Goal: Task Accomplishment & Management: Complete application form

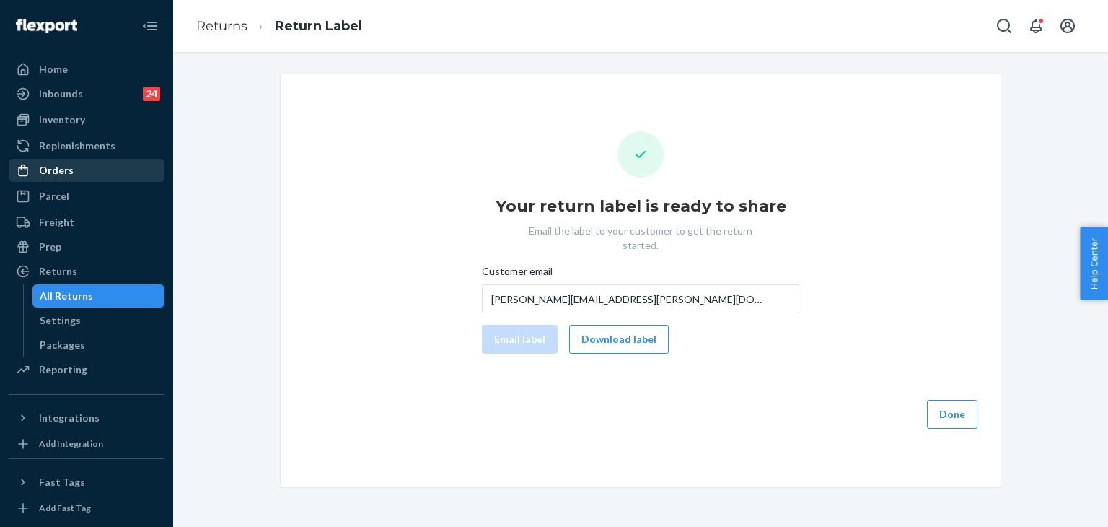
click at [83, 171] on div "Orders" at bounding box center [86, 170] width 153 height 20
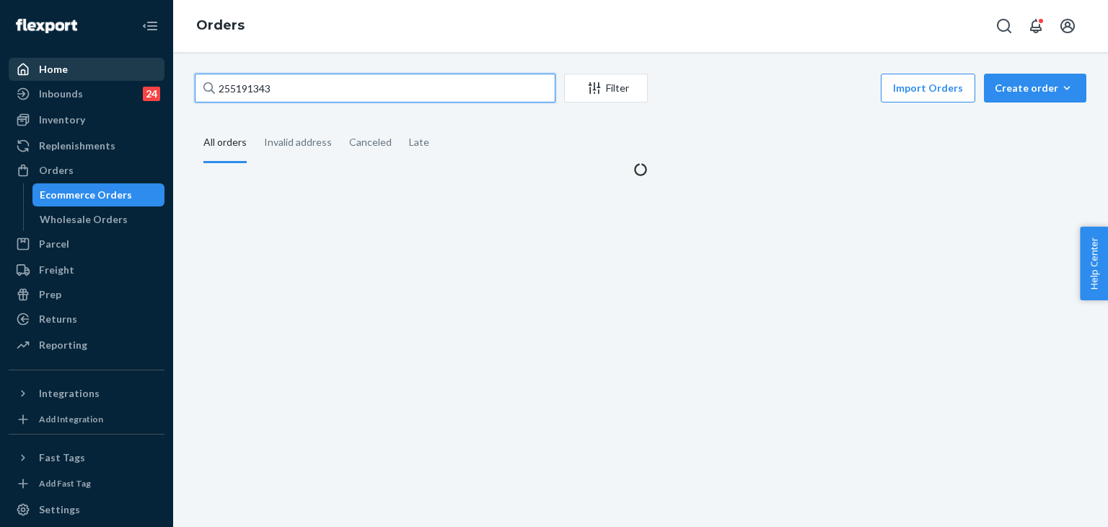
drag, startPoint x: 275, startPoint y: 79, endPoint x: 139, endPoint y: 76, distance: 135.6
click at [130, 74] on div "Home Inbounds 24 Shipping Plans Problems 24 Inventory Products Replenishments O…" at bounding box center [554, 263] width 1108 height 527
paste input "219258"
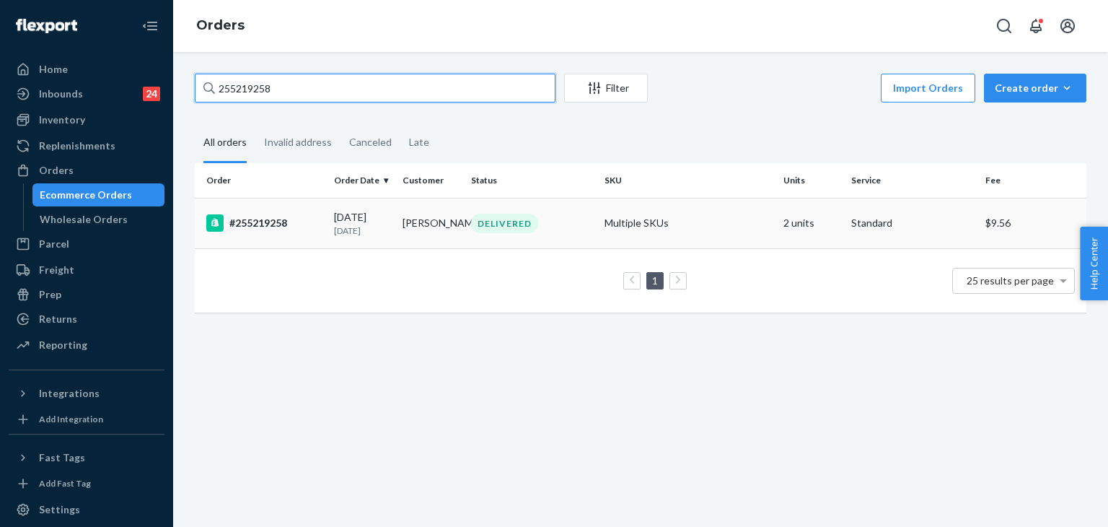
type input "255219258"
click at [262, 220] on div "#255219258" at bounding box center [264, 222] width 116 height 17
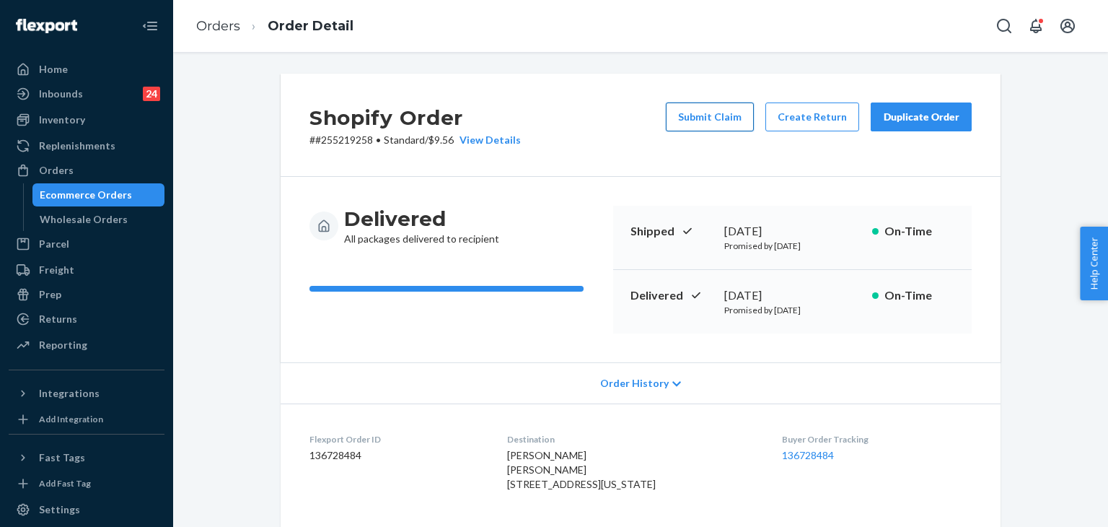
click at [729, 116] on button "Submit Claim" at bounding box center [710, 116] width 88 height 29
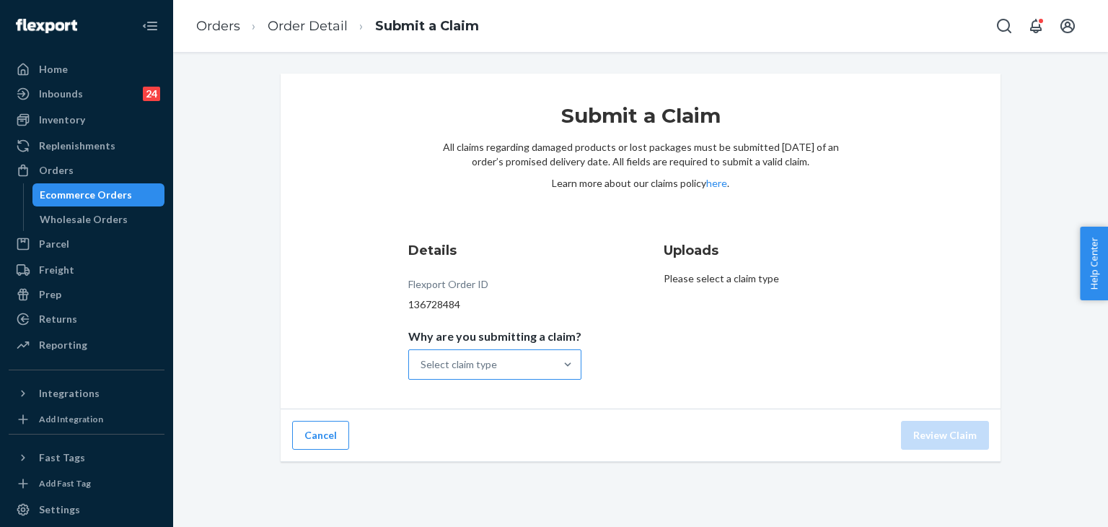
click at [563, 375] on div at bounding box center [568, 364] width 26 height 29
click at [422, 372] on input "Why are you submitting a claim? Select claim type" at bounding box center [421, 364] width 1 height 14
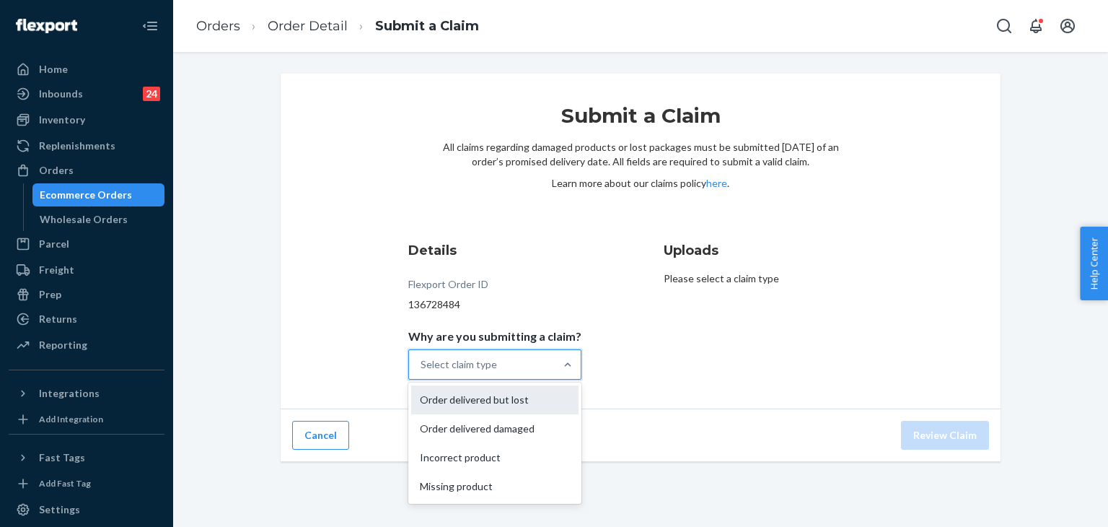
click at [537, 398] on div "Order delivered but lost" at bounding box center [494, 399] width 167 height 29
click at [422, 372] on input "Why are you submitting a claim? option Order delivered but lost focused, 0 of 4…" at bounding box center [421, 364] width 1 height 14
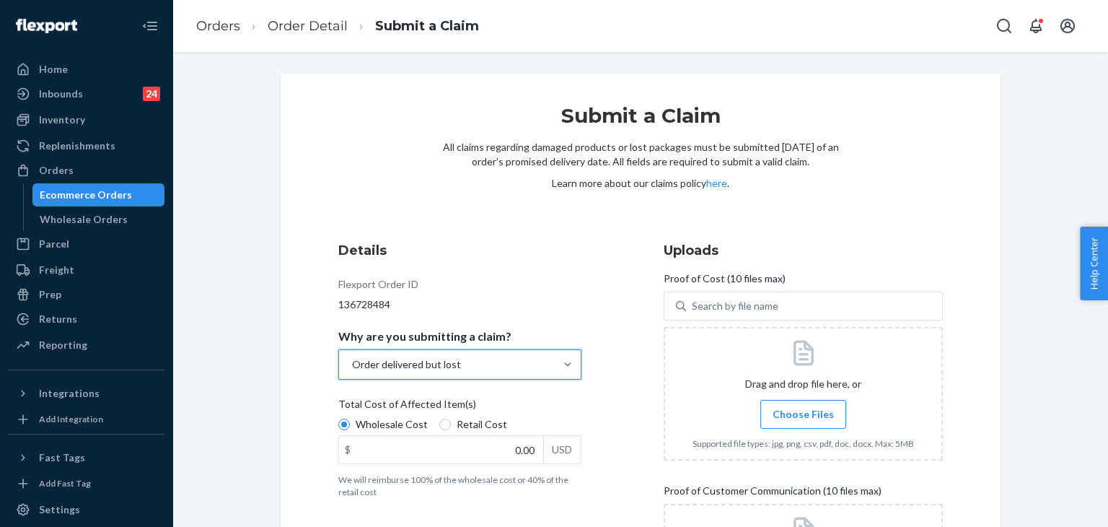
scroll to position [204, 0]
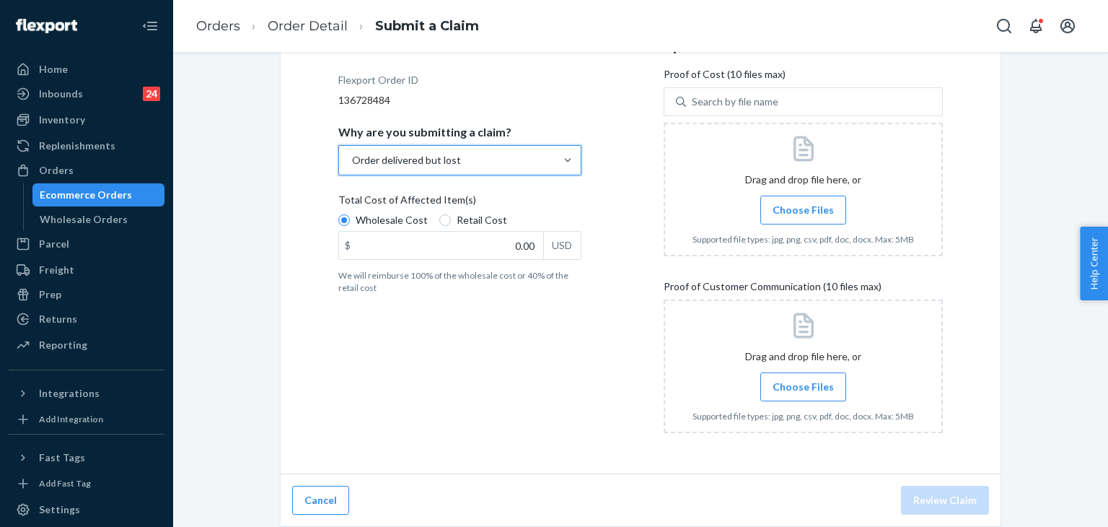
click at [817, 382] on span "Choose Files" at bounding box center [803, 386] width 61 height 14
click at [804, 382] on input "Choose Files" at bounding box center [803, 387] width 1 height 16
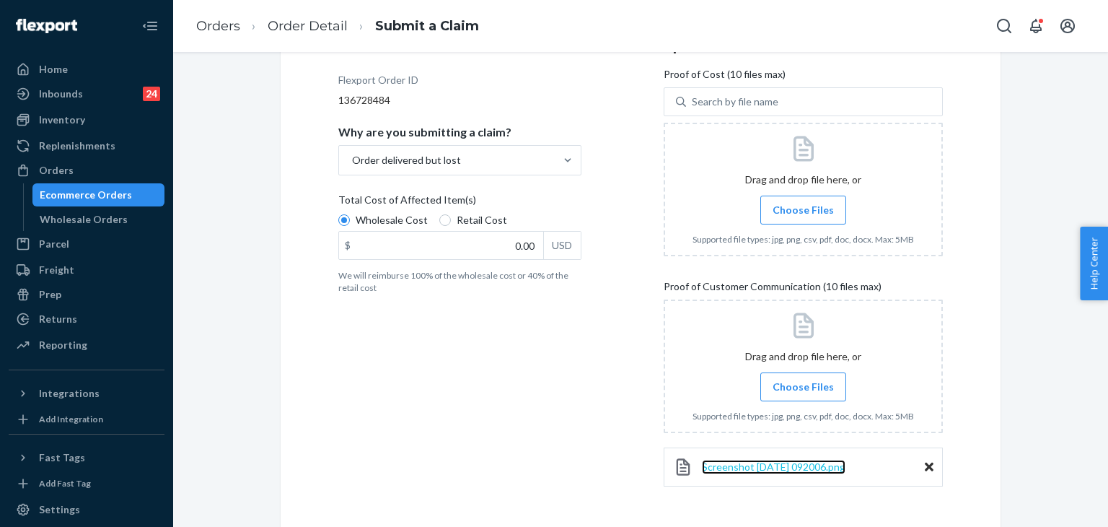
click at [804, 467] on span "Screenshot [DATE] 092006.png" at bounding box center [774, 466] width 144 height 12
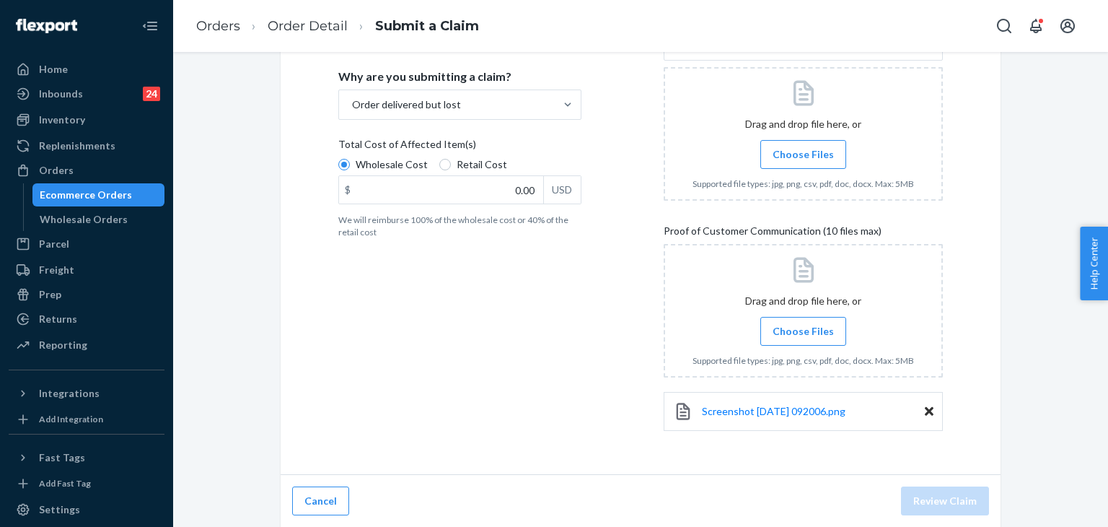
click at [809, 324] on span "Choose Files" at bounding box center [803, 331] width 61 height 14
click at [804, 324] on input "Choose Files" at bounding box center [803, 331] width 1 height 16
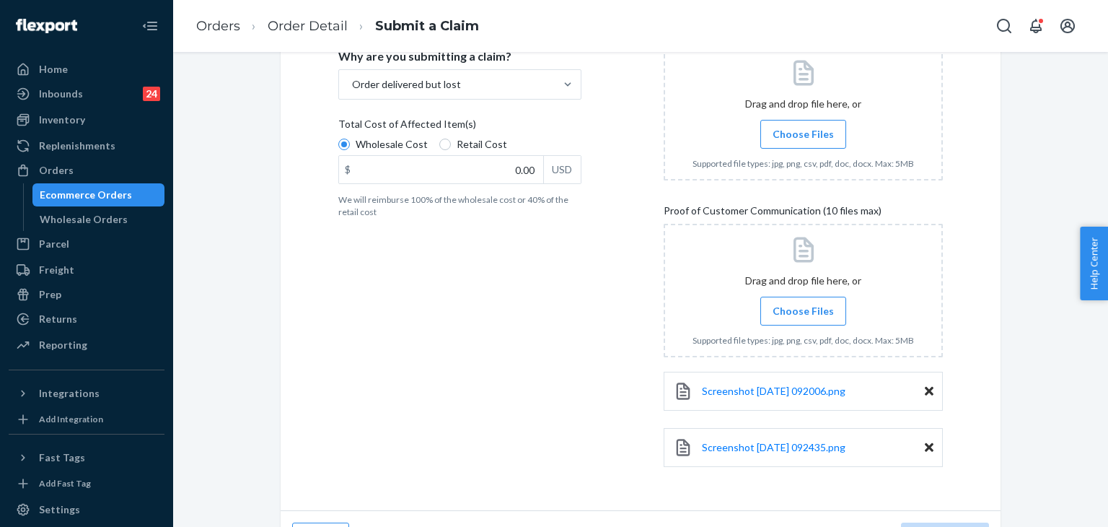
scroll to position [316, 0]
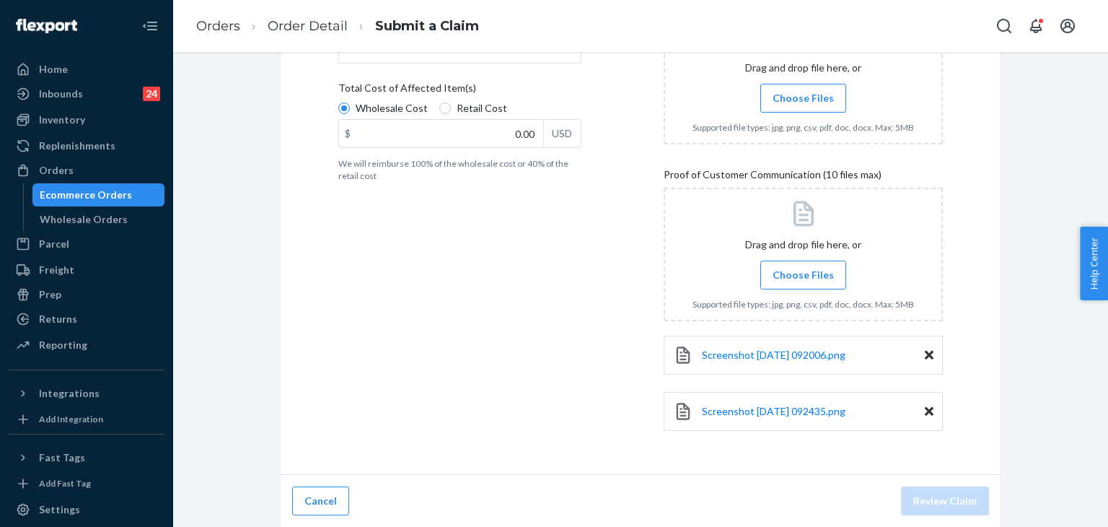
click at [809, 276] on span "Choose Files" at bounding box center [803, 275] width 61 height 14
click at [804, 276] on input "Choose Files" at bounding box center [803, 275] width 1 height 16
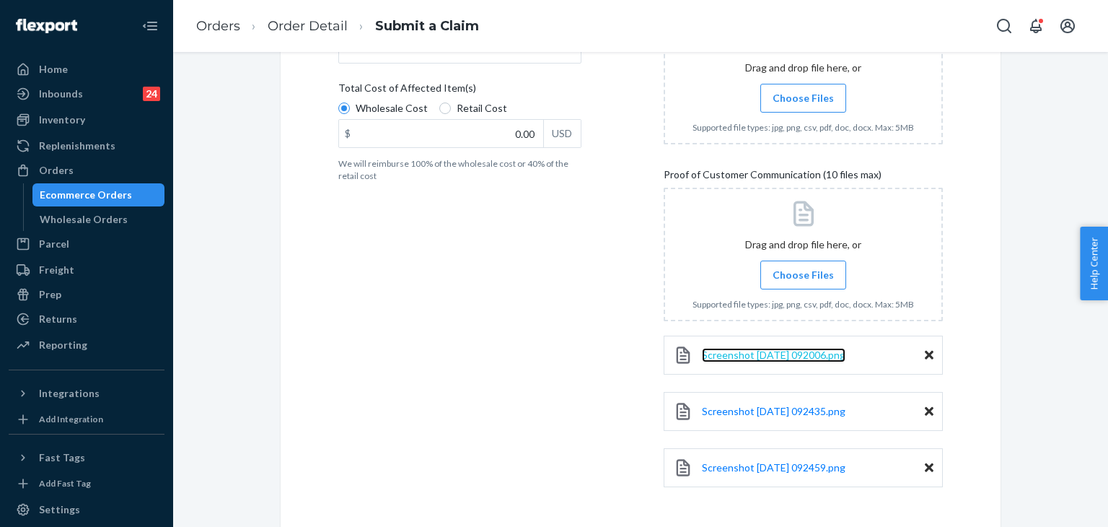
click at [813, 354] on span "Screenshot [DATE] 092006.png" at bounding box center [774, 354] width 144 height 12
click at [816, 465] on span "Screenshot [DATE] 092459.png" at bounding box center [774, 467] width 144 height 12
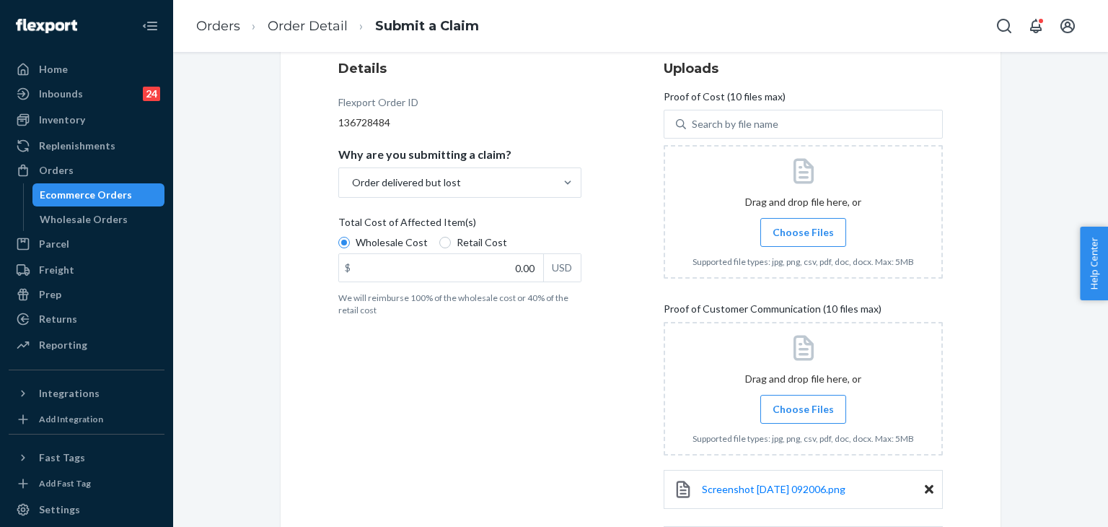
scroll to position [300, 0]
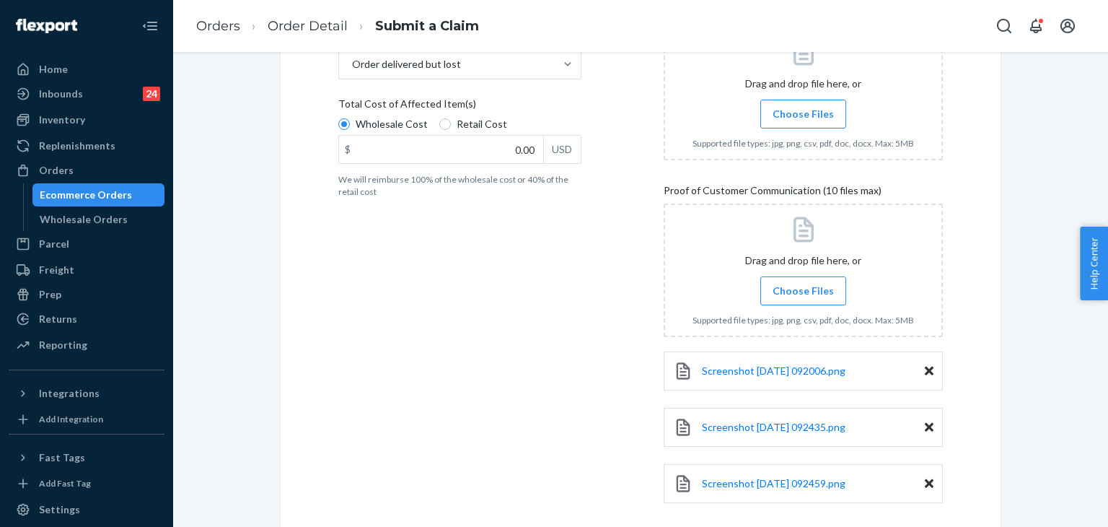
click at [817, 112] on span "Choose Files" at bounding box center [803, 114] width 61 height 14
click at [804, 112] on input "Choose Files" at bounding box center [803, 114] width 1 height 16
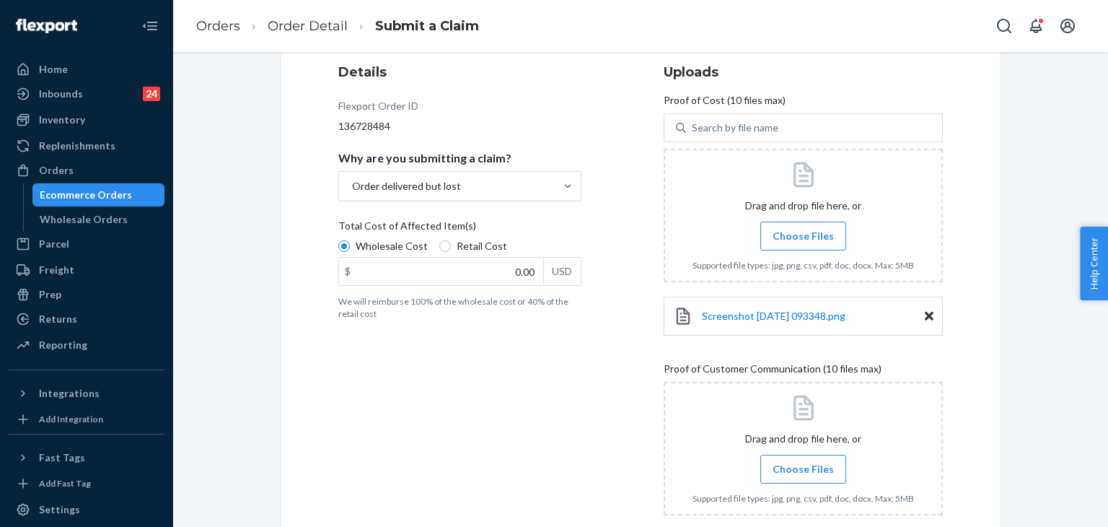
scroll to position [156, 0]
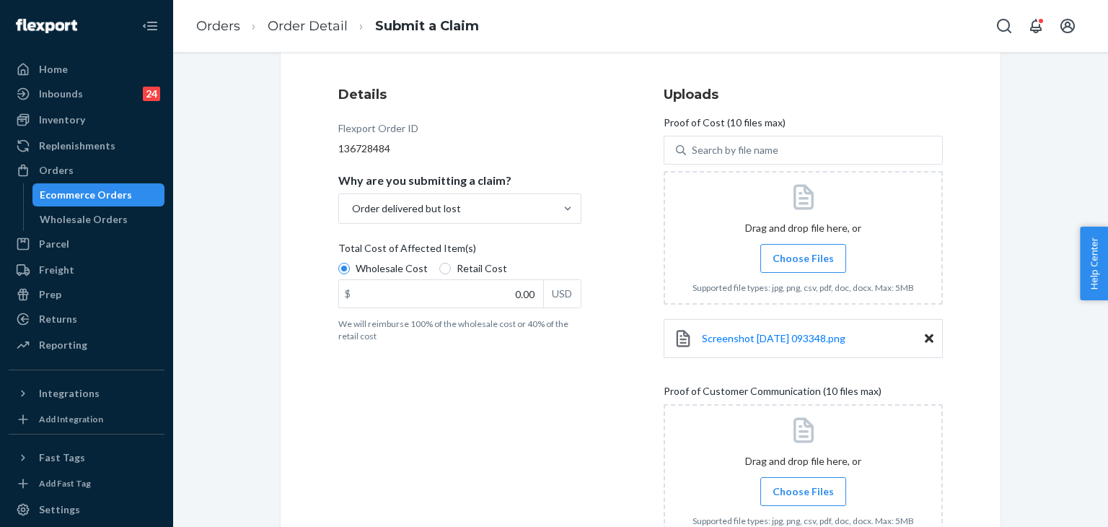
click at [812, 263] on span "Choose Files" at bounding box center [803, 258] width 61 height 14
click at [804, 263] on input "Choose Files" at bounding box center [803, 258] width 1 height 16
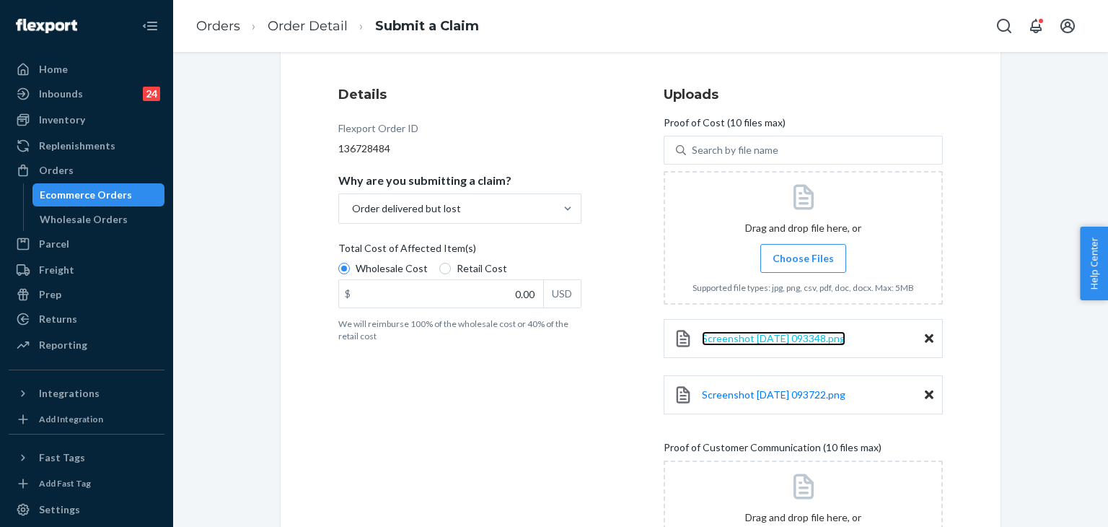
click at [811, 336] on span "Screenshot [DATE] 093348.png" at bounding box center [774, 338] width 144 height 12
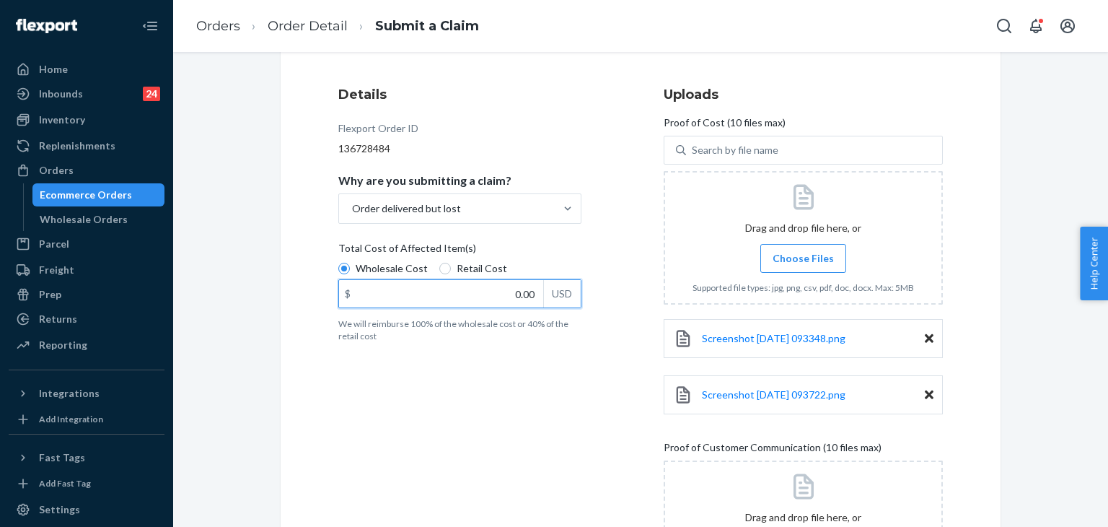
click at [431, 295] on input "0.00" at bounding box center [441, 293] width 204 height 27
type input "64.00"
drag, startPoint x: 500, startPoint y: 375, endPoint x: 564, endPoint y: 366, distance: 64.9
click at [503, 375] on div "Details Flexport Order ID 136728484 Why are you submitting a claim? Order deliv…" at bounding box center [477, 429] width 279 height 706
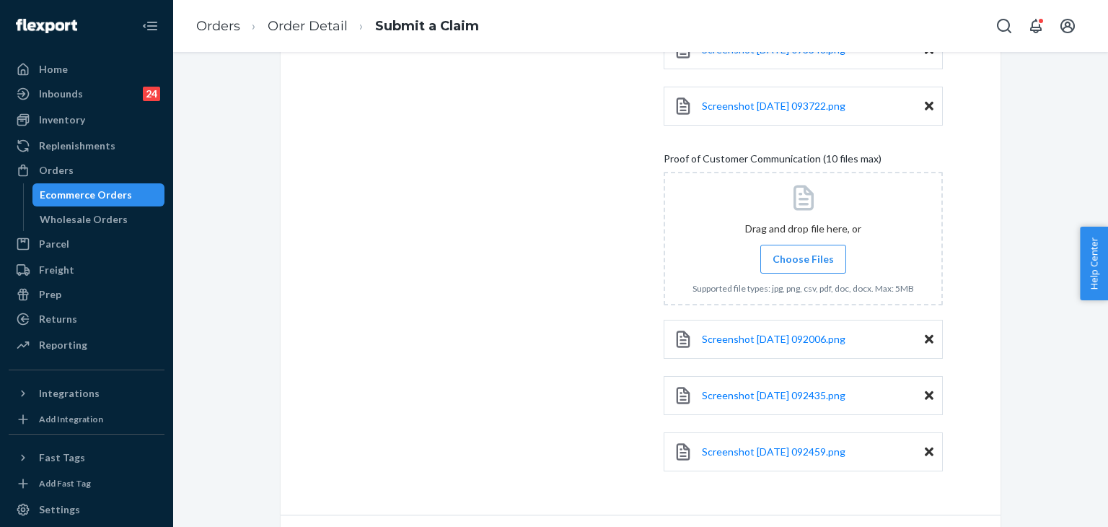
scroll to position [484, 0]
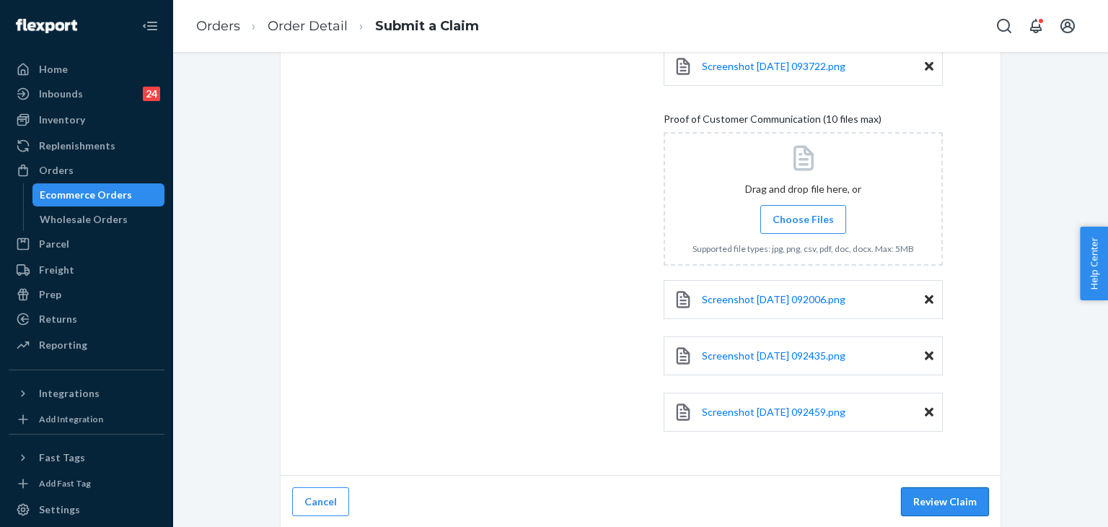
click at [956, 503] on button "Review Claim" at bounding box center [945, 501] width 88 height 29
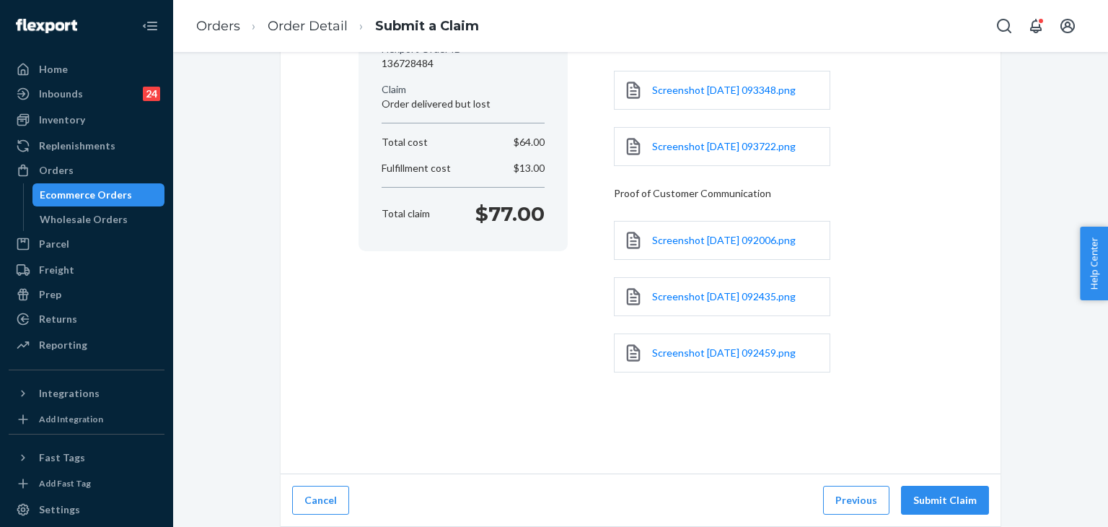
scroll to position [182, 0]
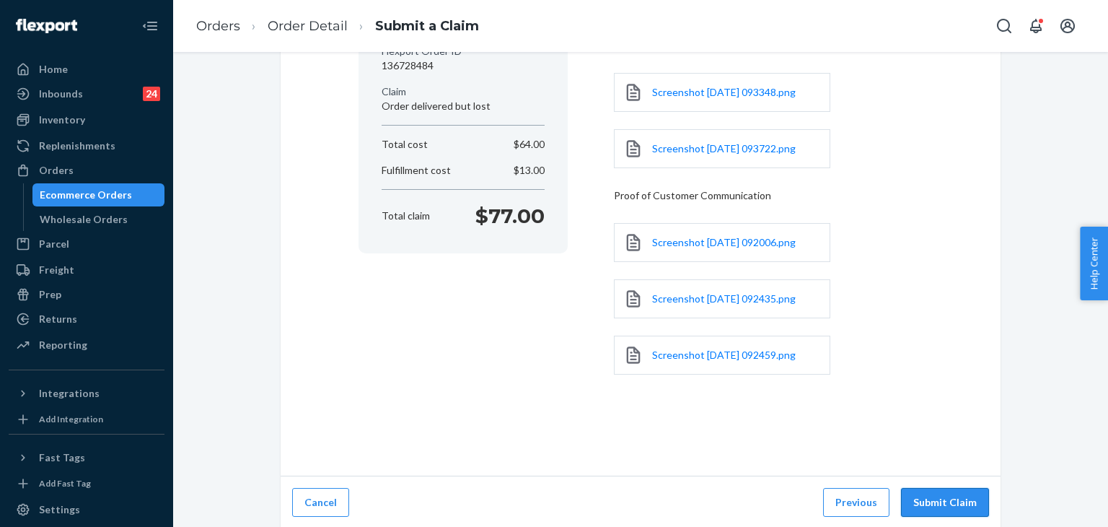
click at [958, 499] on button "Submit Claim" at bounding box center [945, 502] width 88 height 29
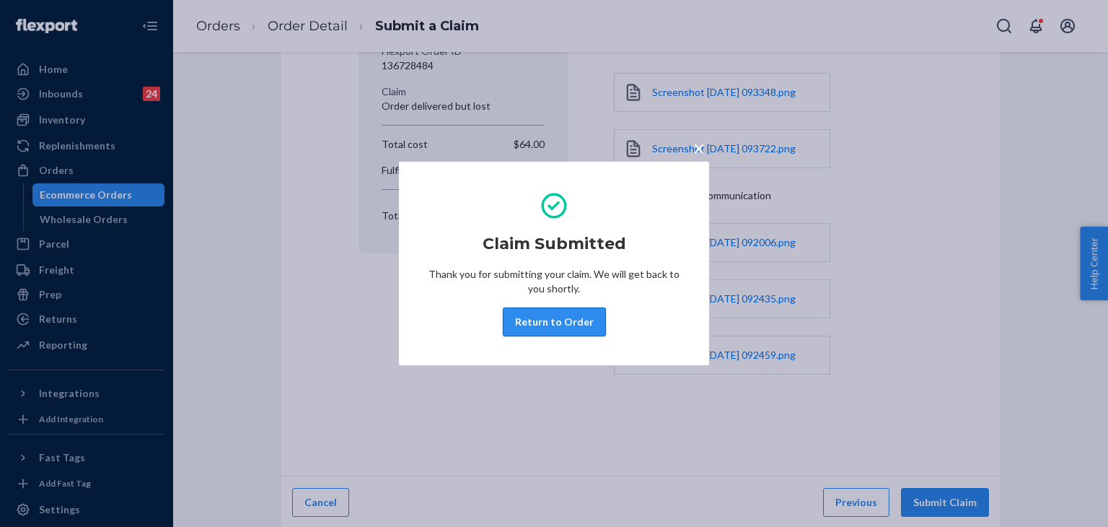
click at [598, 315] on button "Return to Order" at bounding box center [554, 321] width 103 height 29
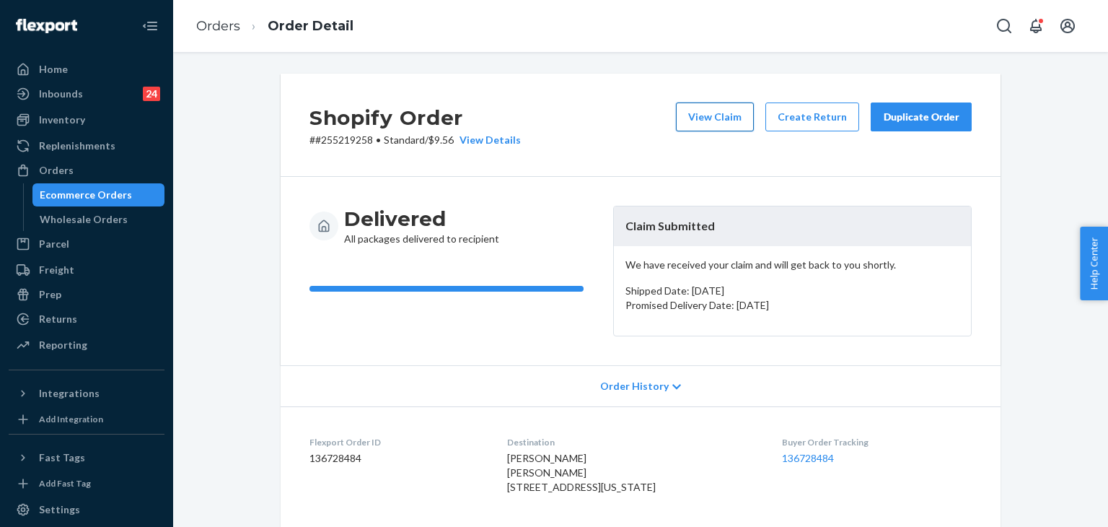
click at [724, 122] on button "View Claim" at bounding box center [715, 116] width 78 height 29
